Goal: Information Seeking & Learning: Find specific page/section

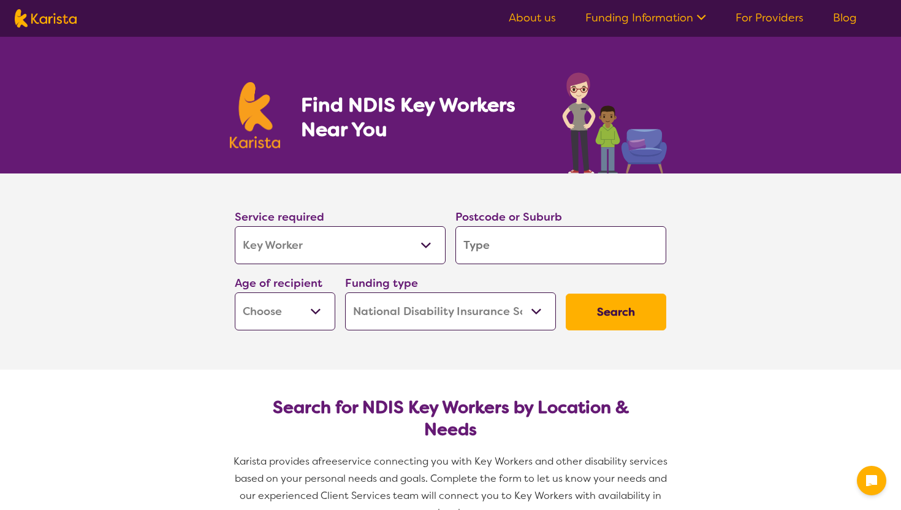
select select "Key Worker"
select select "NDIS"
select select "Key Worker"
select select "NDIS"
click at [507, 241] on input "search" at bounding box center [560, 245] width 211 height 38
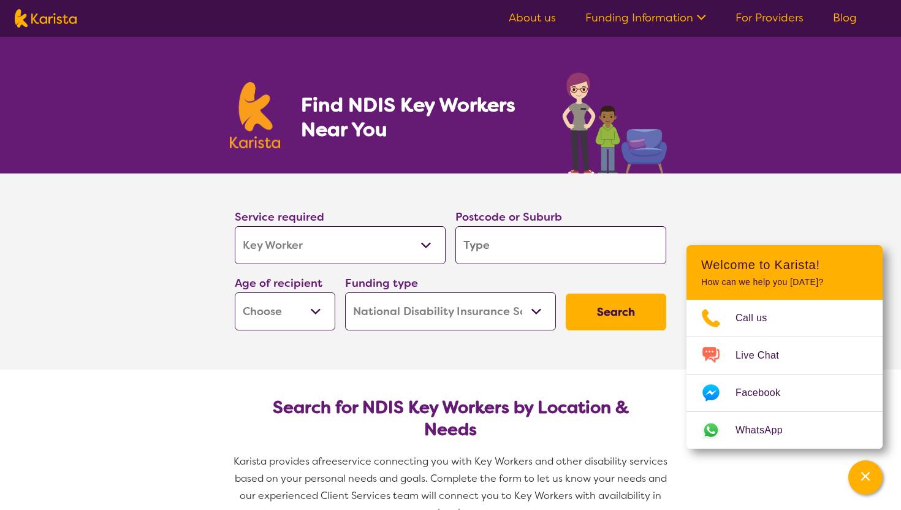
type input "p"
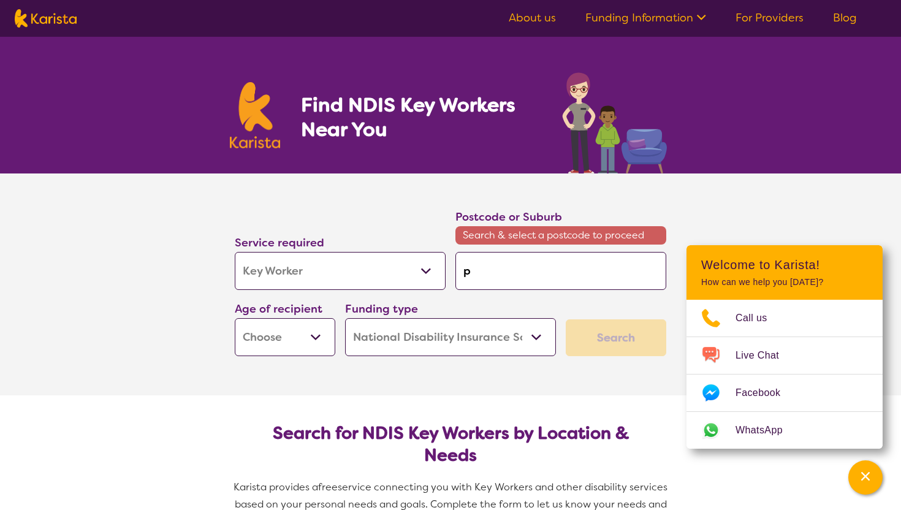
type input "po"
type input "por"
type input "port"
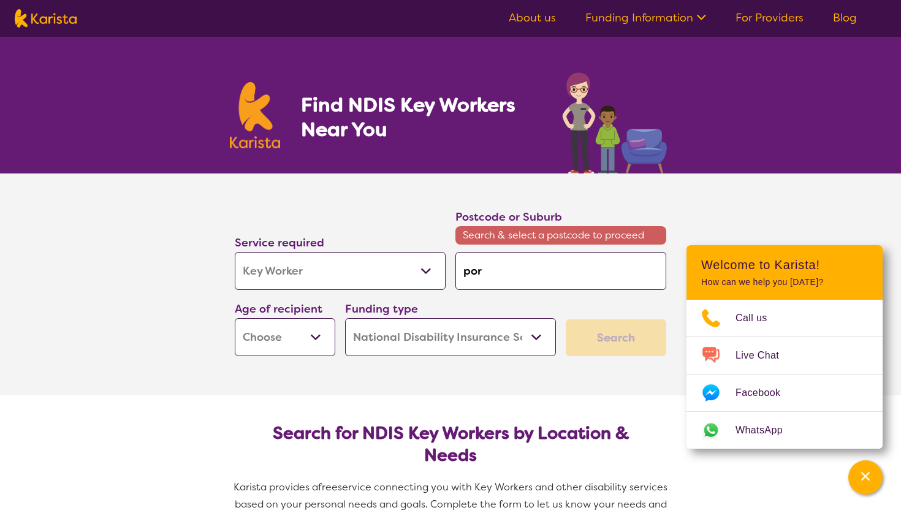
type input "port"
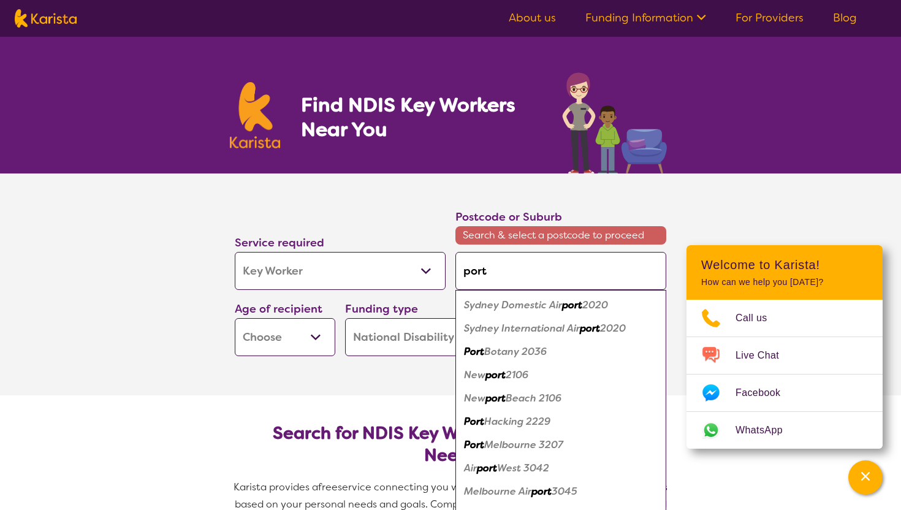
type input "port"
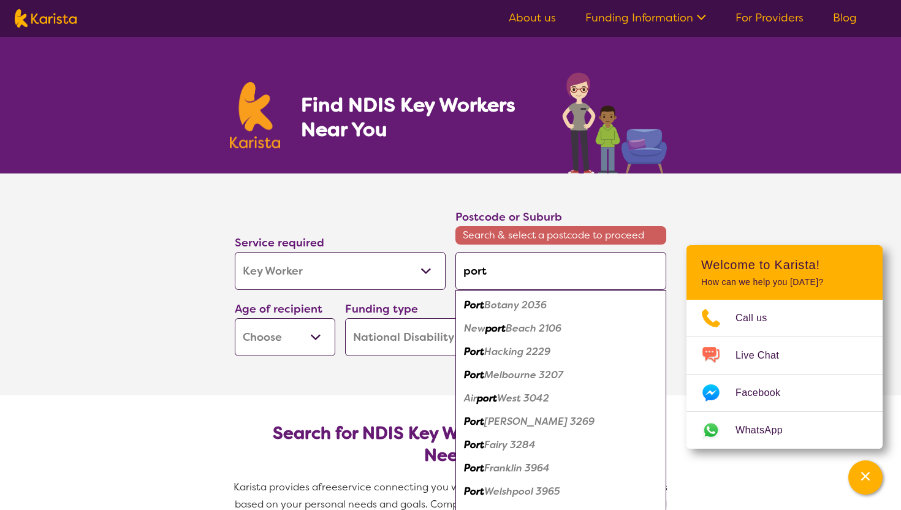
type input "port m"
type input "port me"
type input "port [PERSON_NAME]"
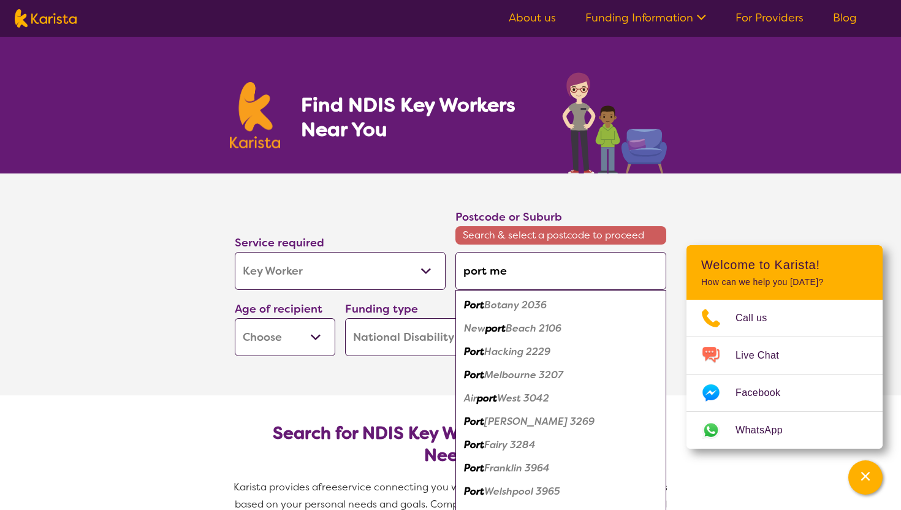
type input "port [PERSON_NAME]"
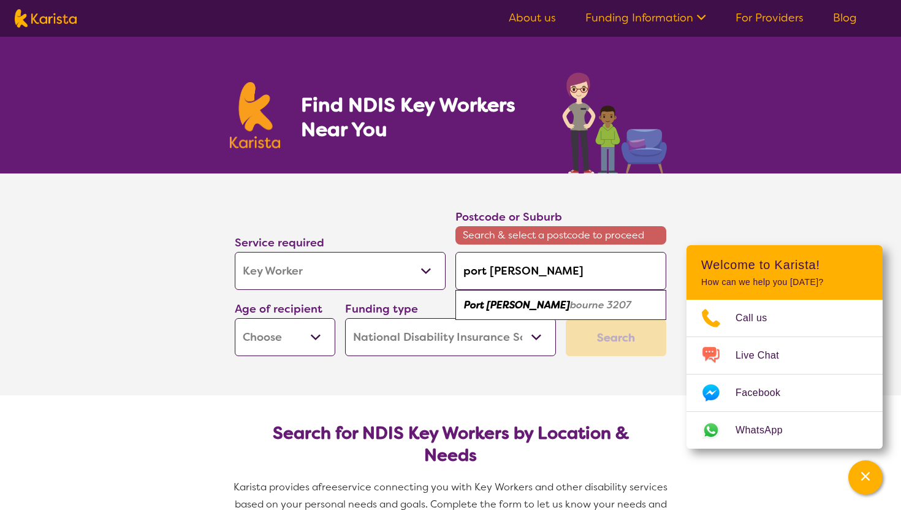
click at [497, 303] on em "Port [PERSON_NAME]" at bounding box center [517, 304] width 106 height 13
type input "3207"
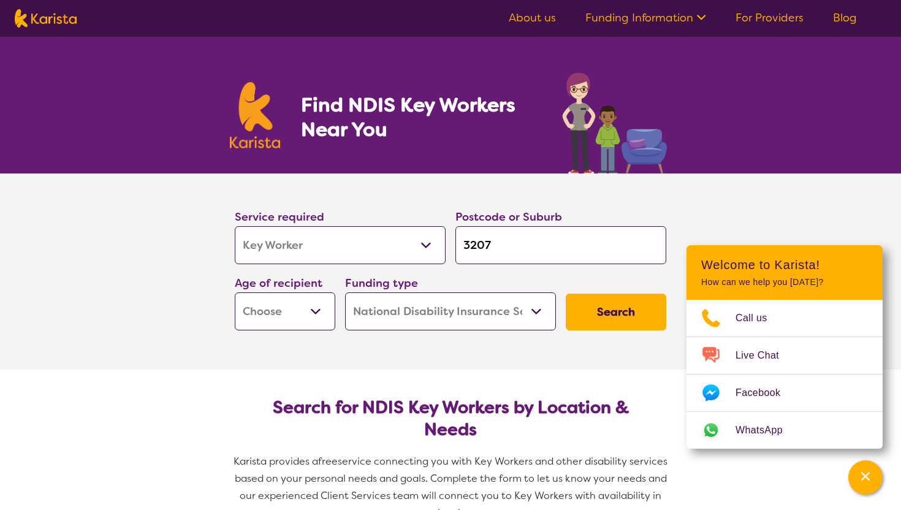
click at [322, 307] on select "Early Childhood - 0 to 9 Child - 10 to 11 Adolescent - 12 to 17 Adult - 18 to 6…" at bounding box center [285, 311] width 101 height 38
select select "EC"
click at [591, 313] on button "Search" at bounding box center [616, 312] width 101 height 37
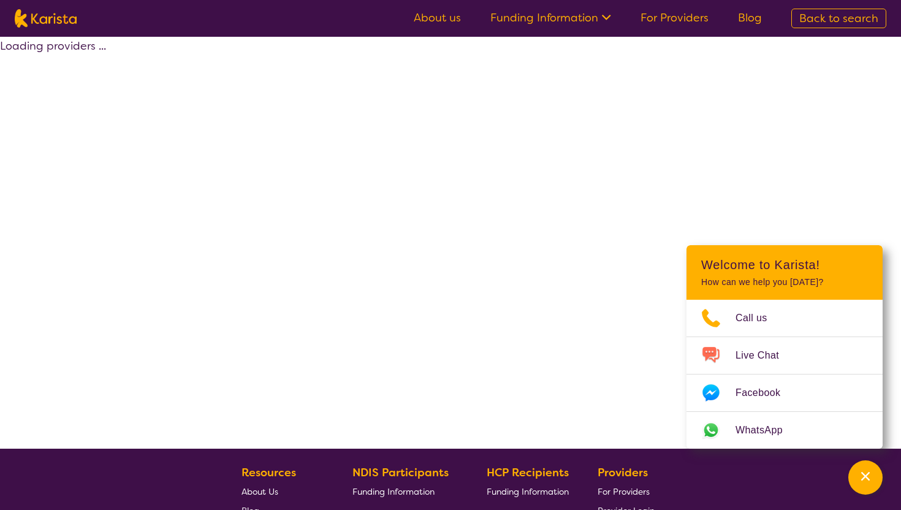
select select "by_score"
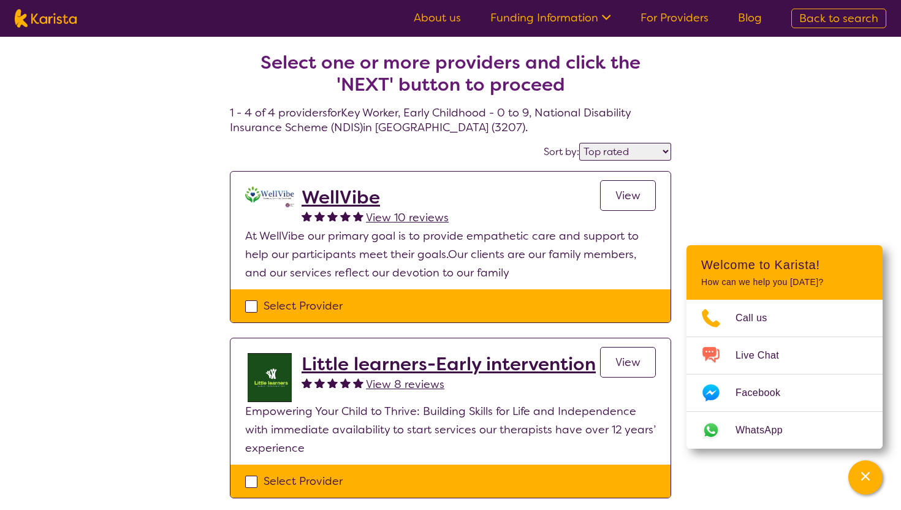
click at [636, 197] on span "View" at bounding box center [627, 195] width 25 height 15
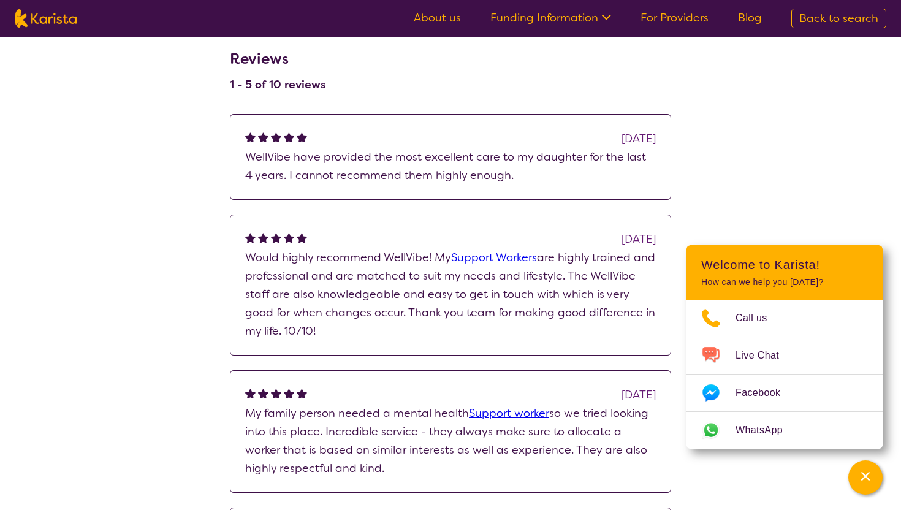
scroll to position [1257, 0]
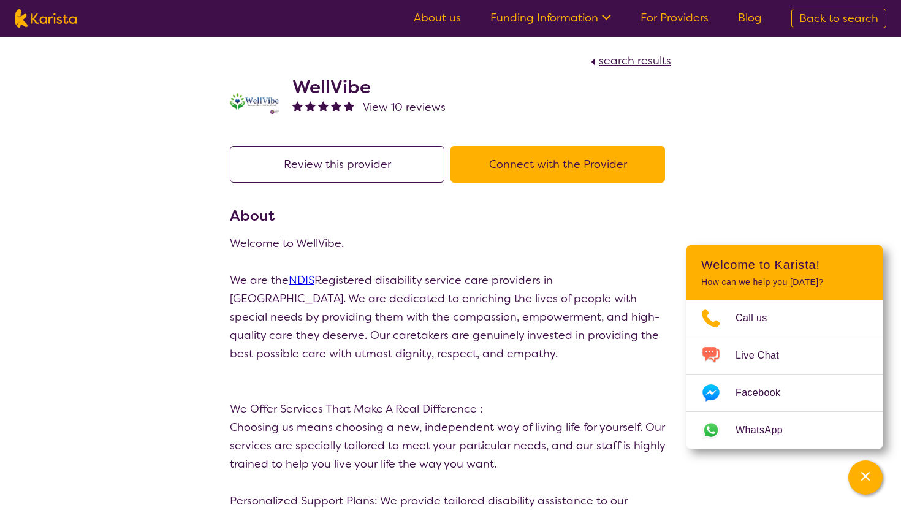
select select "by_score"
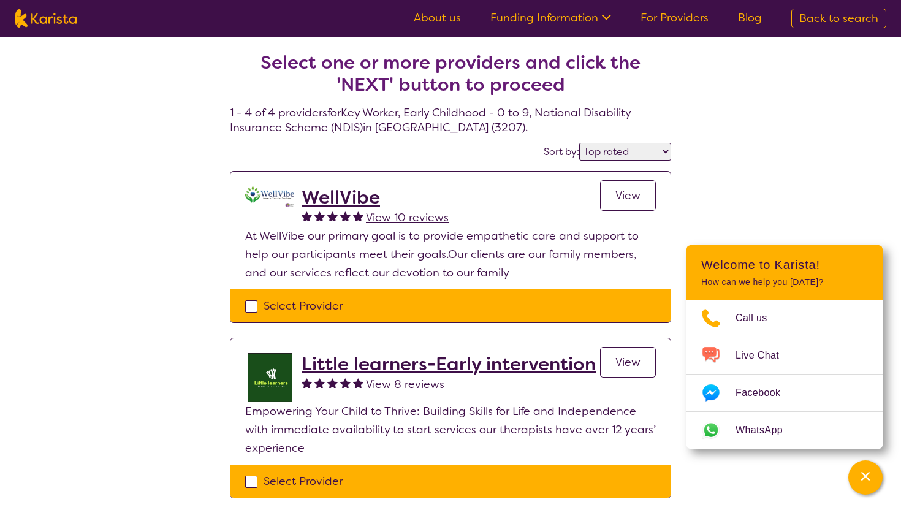
select select "Key Worker"
select select "EC"
select select "NDIS"
select select "Key Worker"
select select "EC"
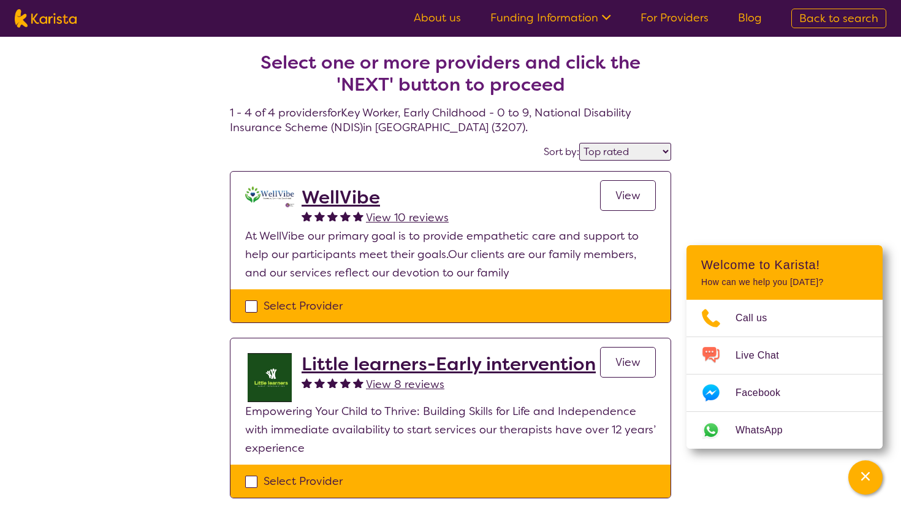
select select "NDIS"
